Goal: Navigation & Orientation: Find specific page/section

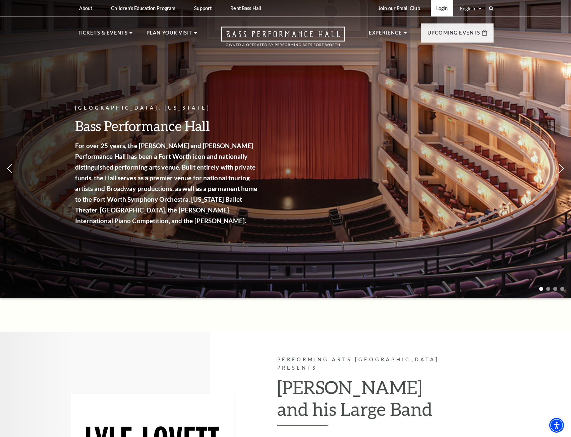
click at [436, 7] on link "Login" at bounding box center [442, 8] width 22 height 16
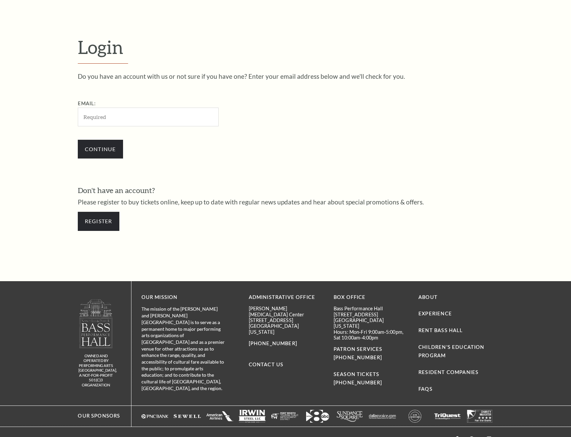
scroll to position [190, 0]
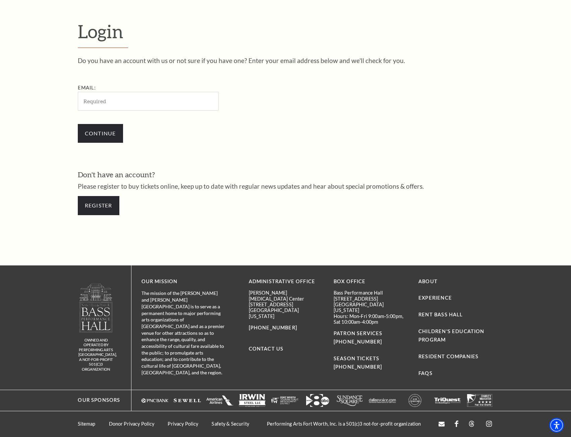
click at [139, 100] on input "Email:" at bounding box center [148, 101] width 141 height 18
type input "[EMAIL_ADDRESS][DOMAIN_NAME]"
click at [93, 136] on input "Continue" at bounding box center [100, 133] width 45 height 19
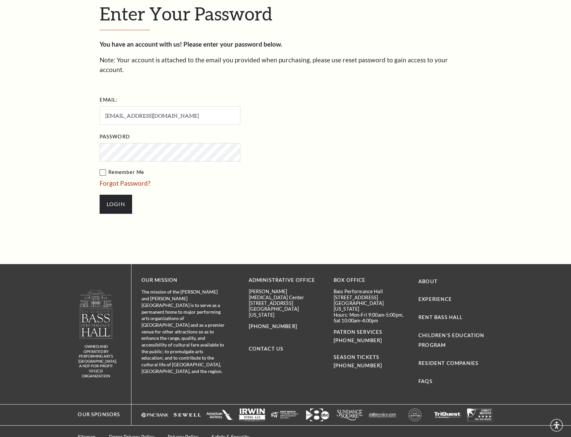
scroll to position [217, 0]
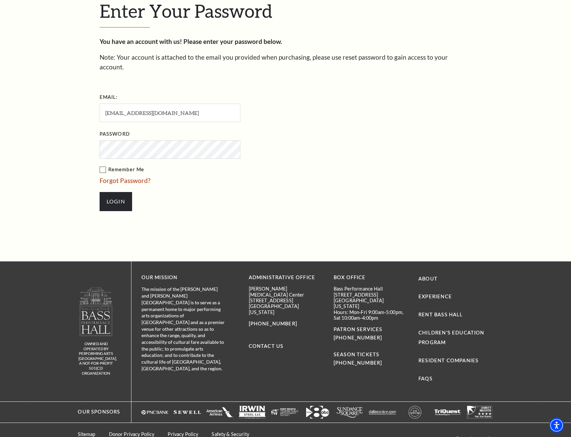
click at [100, 192] on input "Login" at bounding box center [116, 201] width 33 height 19
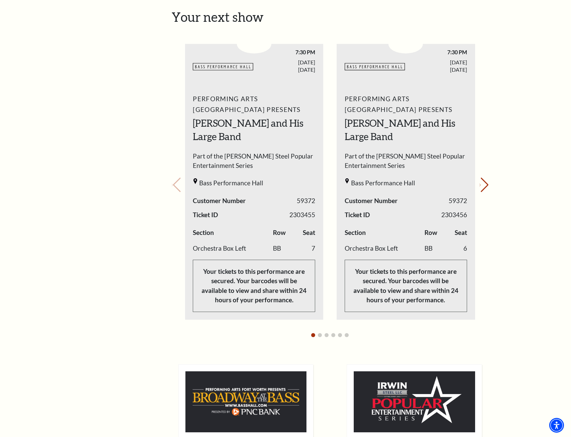
scroll to position [235, 0]
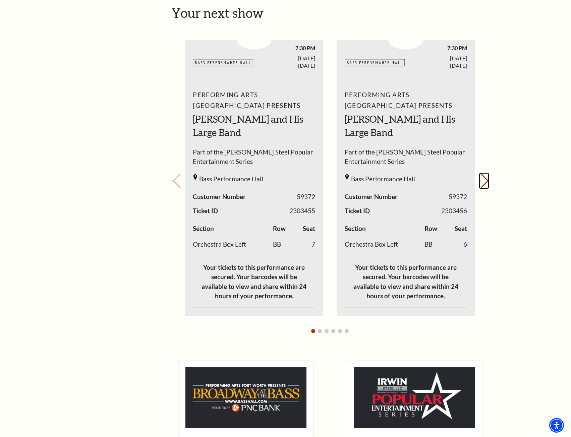
click at [481, 182] on button "Next slide." at bounding box center [483, 181] width 9 height 15
click at [173, 182] on icon "Previous slide" at bounding box center [172, 181] width 1 height 2
click at [481, 183] on button "Next slide." at bounding box center [483, 181] width 9 height 15
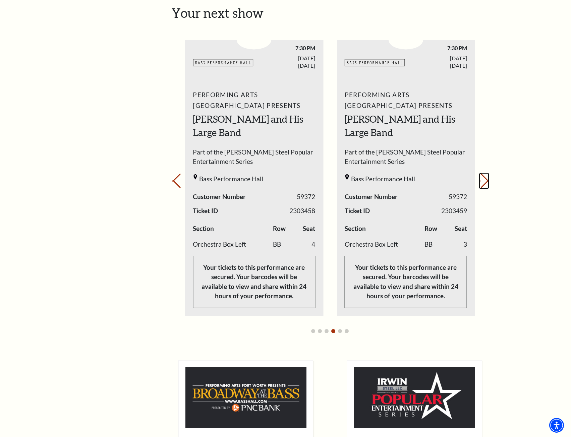
click at [481, 183] on button "Next slide." at bounding box center [483, 181] width 9 height 15
click at [459, 178] on div "Bass Performance Hall" at bounding box center [405, 180] width 122 height 13
click at [177, 178] on button "Previous slide." at bounding box center [176, 181] width 9 height 15
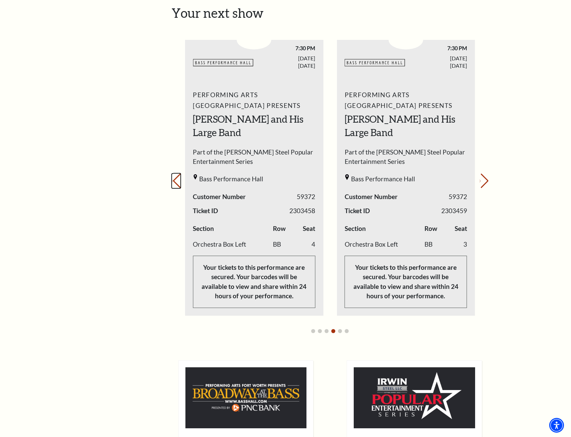
click at [176, 182] on button "Previous slide." at bounding box center [176, 181] width 9 height 15
click at [179, 181] on button "Previous slide." at bounding box center [176, 181] width 9 height 15
click at [179, 181] on div "Your next show Previous slide. Next slide." at bounding box center [330, 171] width 317 height 333
